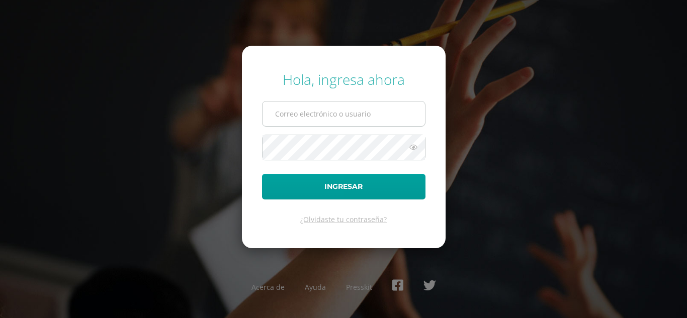
click at [308, 114] on input "text" at bounding box center [343, 114] width 162 height 25
type input "[EMAIL_ADDRESS][DOMAIN_NAME]"
click at [262, 174] on button "Ingresar" at bounding box center [343, 187] width 163 height 26
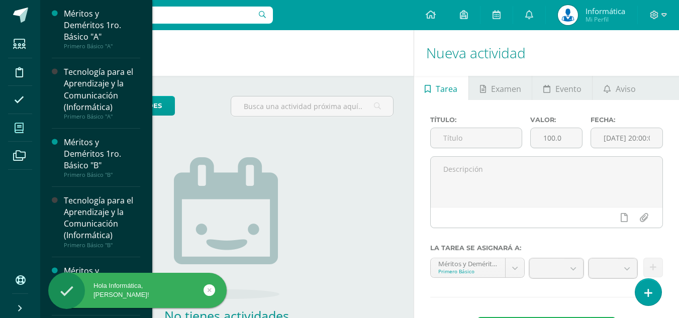
click at [19, 129] on icon at bounding box center [19, 128] width 9 height 10
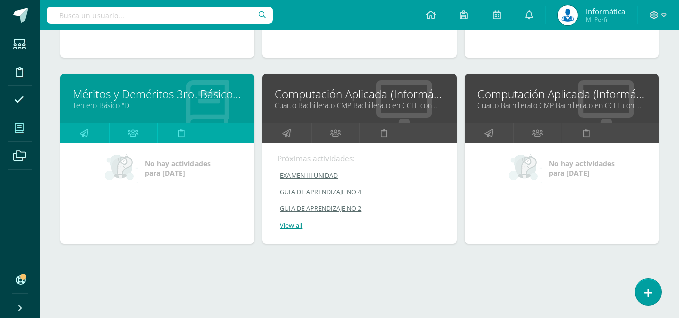
scroll to position [1606, 0]
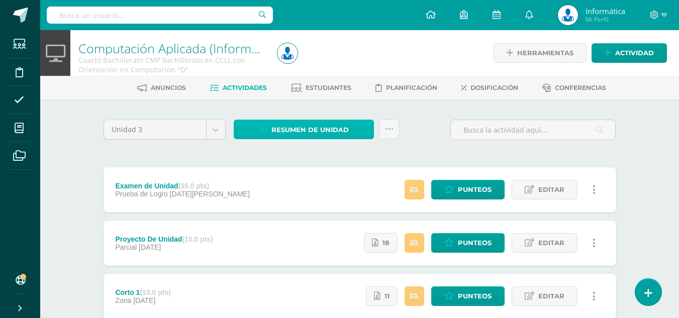
click at [322, 139] on span "Resumen de unidad" at bounding box center [309, 130] width 77 height 19
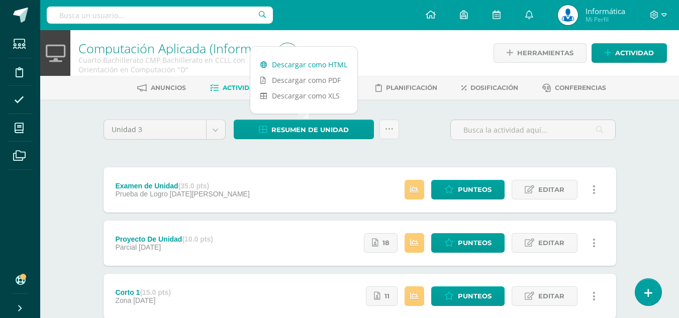
click at [315, 68] on link "Descargar como HTML" at bounding box center [303, 65] width 107 height 16
